Goal: Transaction & Acquisition: Purchase product/service

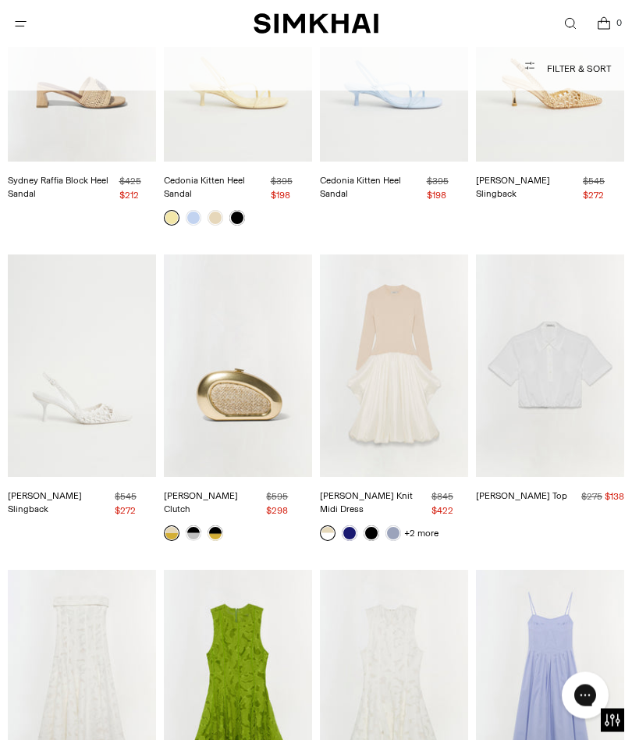
scroll to position [10380, 0]
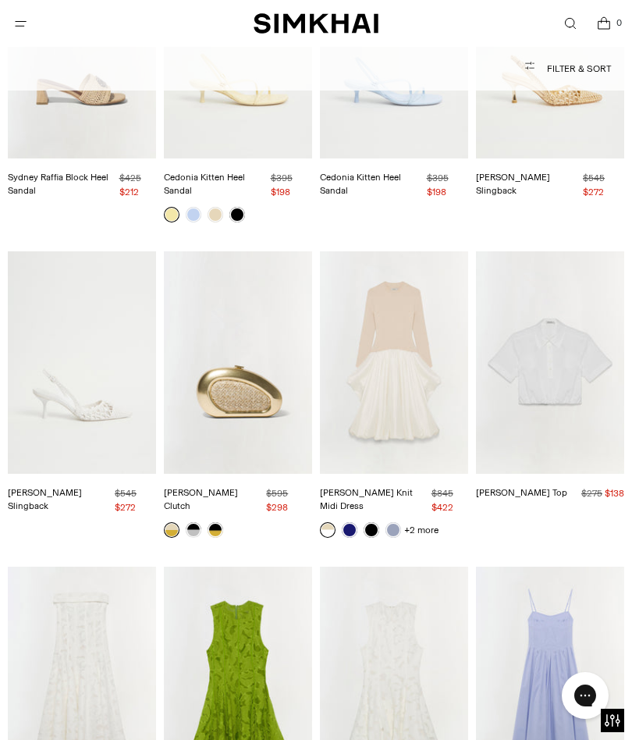
click at [265, 251] on img "Luna Raffia Clutch" at bounding box center [238, 362] width 148 height 222
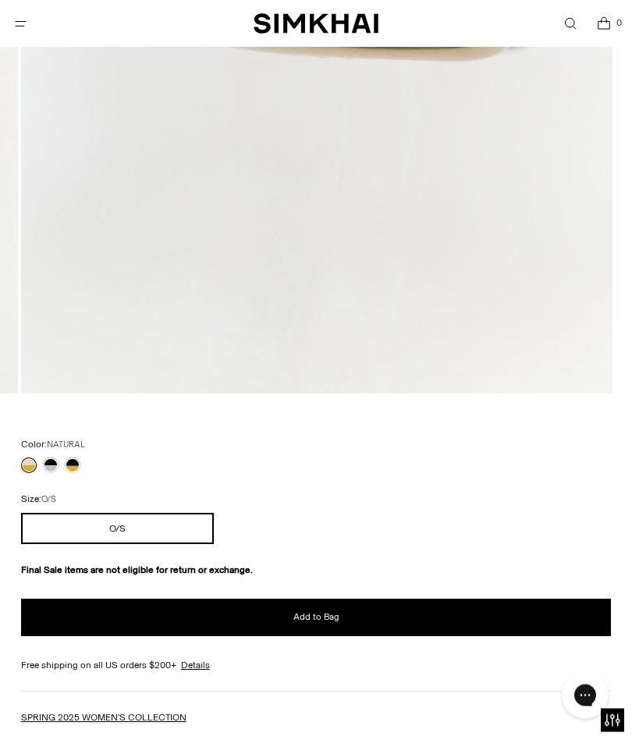
scroll to position [663, 0]
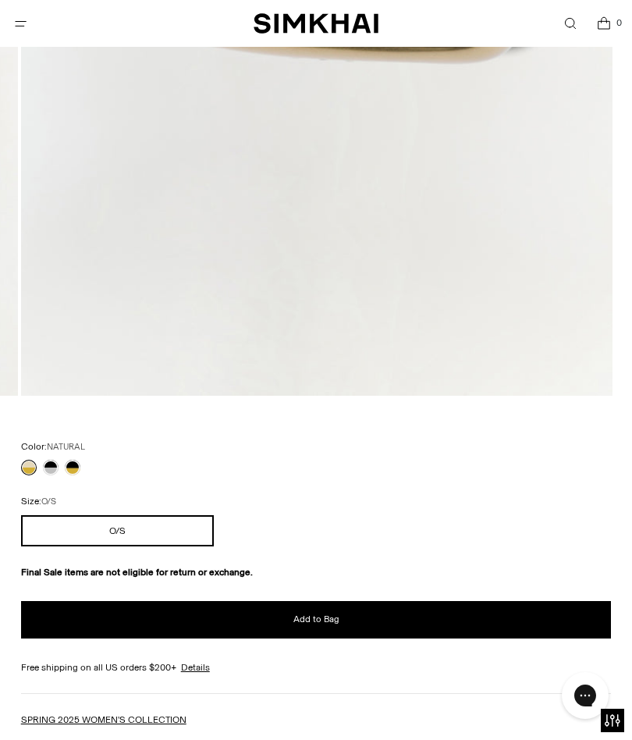
click at [54, 469] on link at bounding box center [51, 468] width 16 height 16
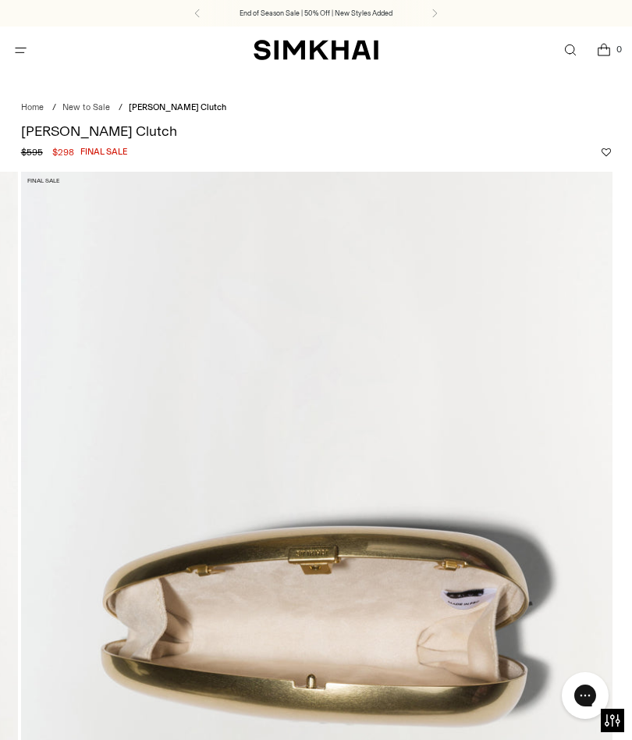
scroll to position [733, 0]
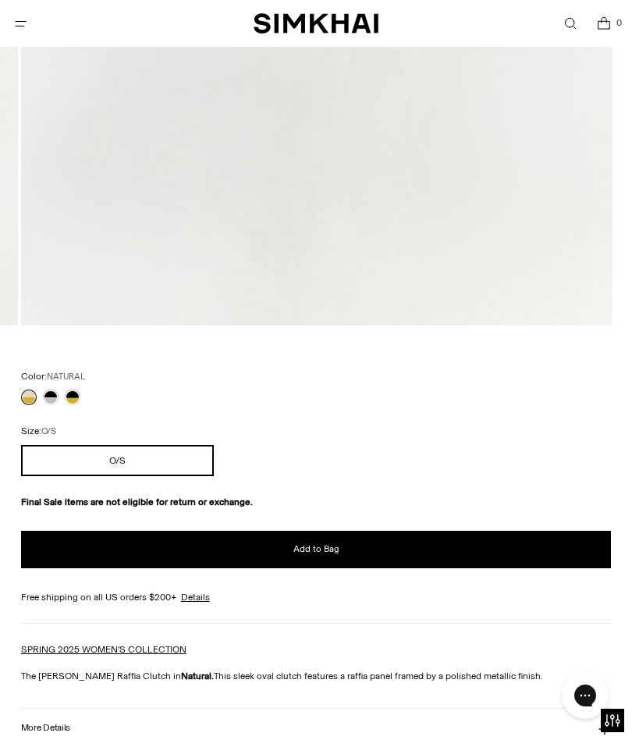
click at [35, 388] on div at bounding box center [51, 397] width 66 height 22
click at [28, 401] on link at bounding box center [29, 397] width 16 height 16
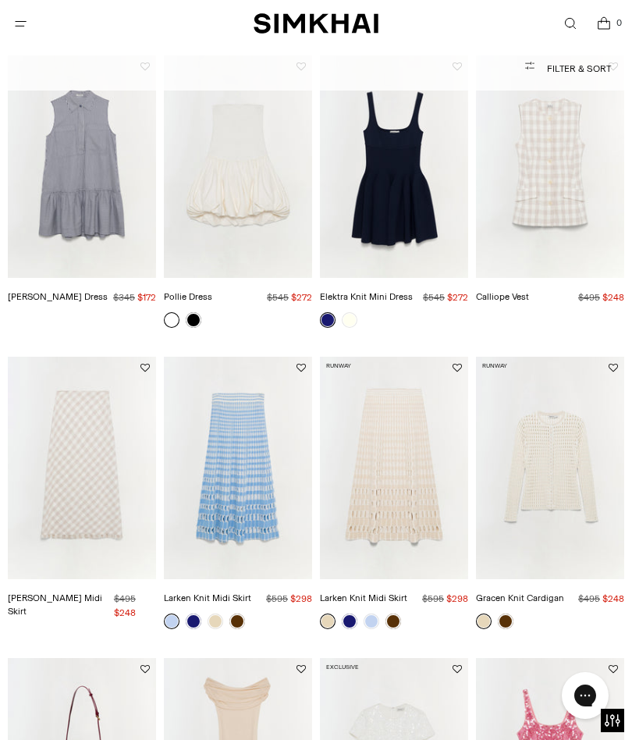
scroll to position [2364, 0]
